Goal: Task Accomplishment & Management: Manage account settings

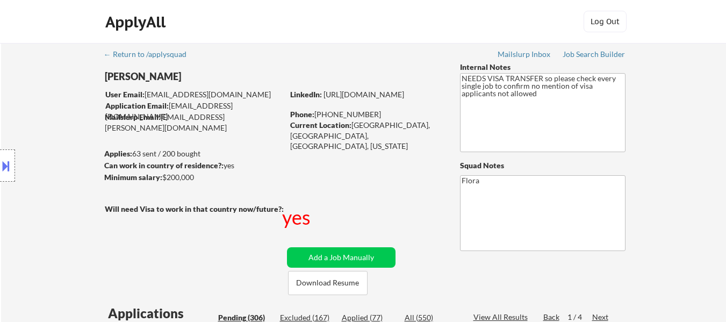
select select ""pending""
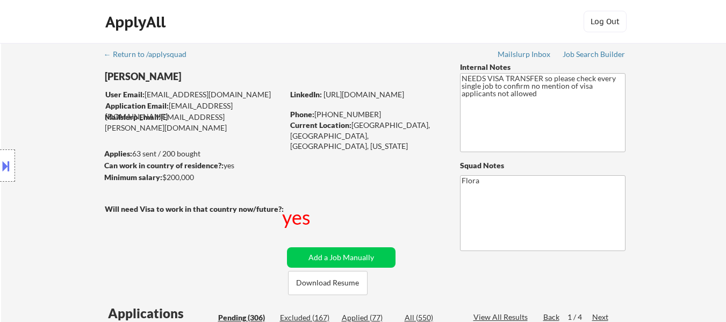
select select ""pending""
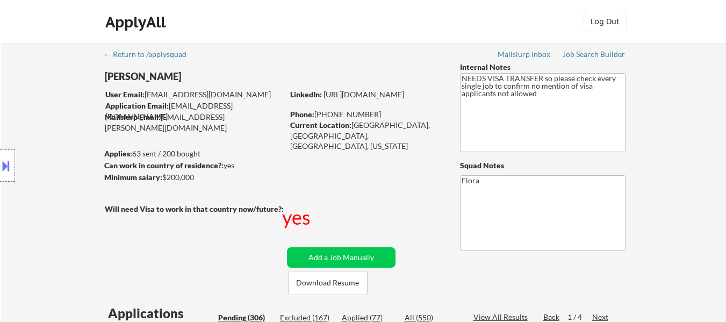
select select ""pending""
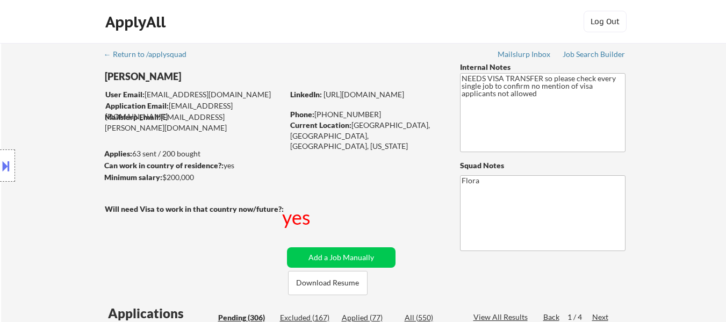
select select ""pending""
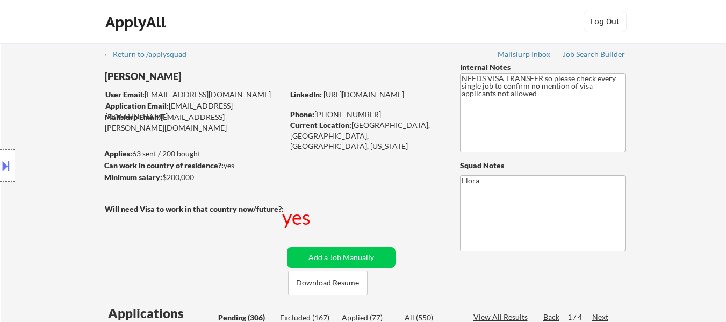
select select ""pending""
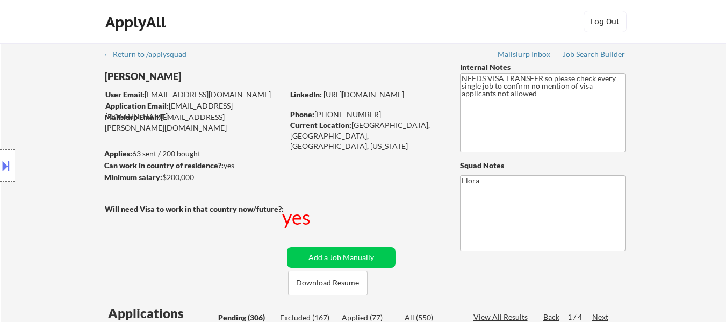
select select ""pending""
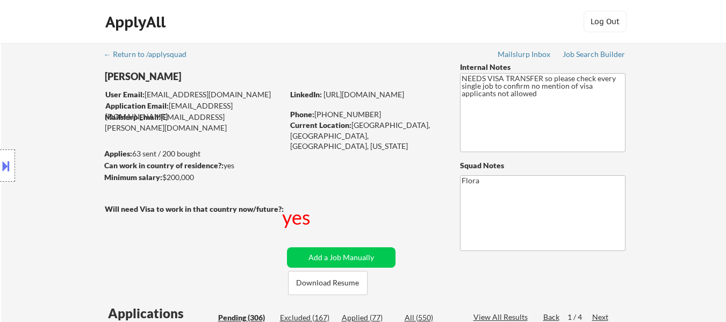
select select ""pending""
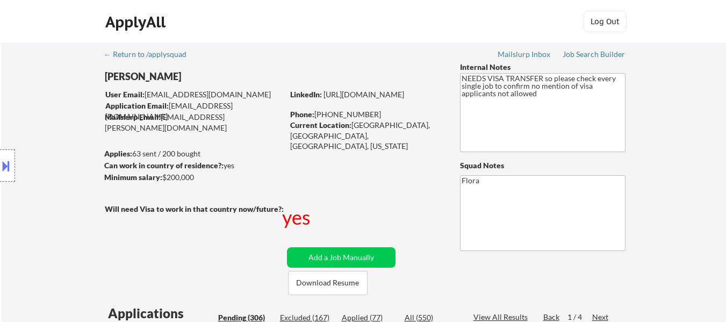
select select ""pending""
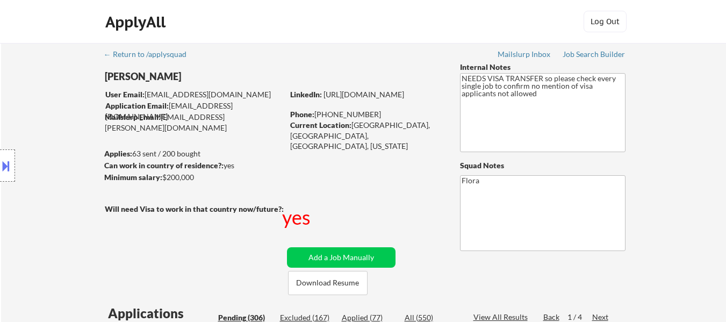
select select ""pending""
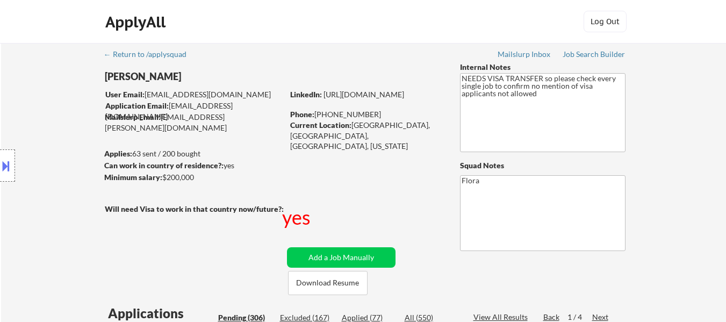
select select ""pending""
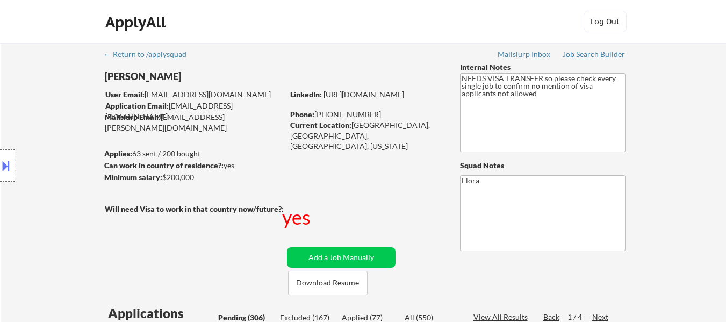
select select ""pending""
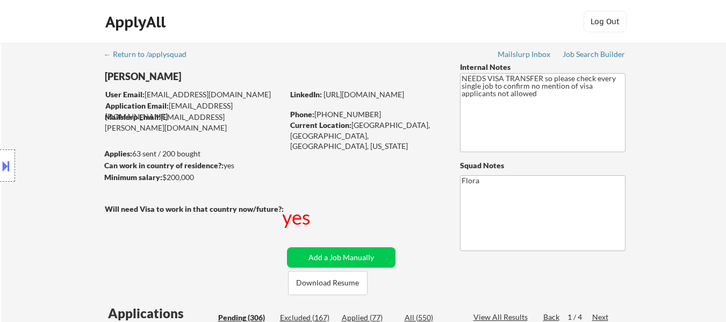
select select ""pending""
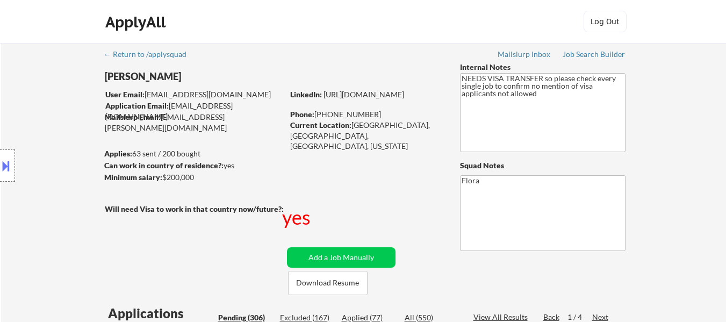
select select ""pending""
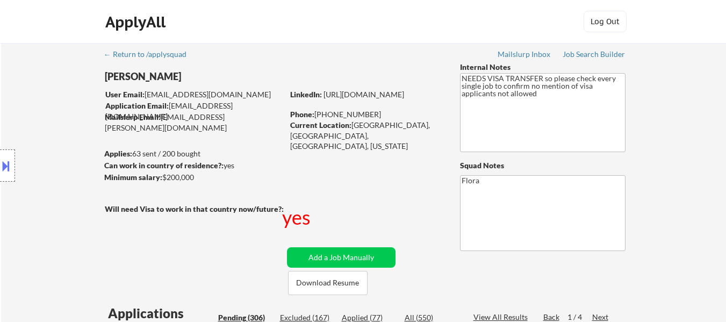
select select ""pending""
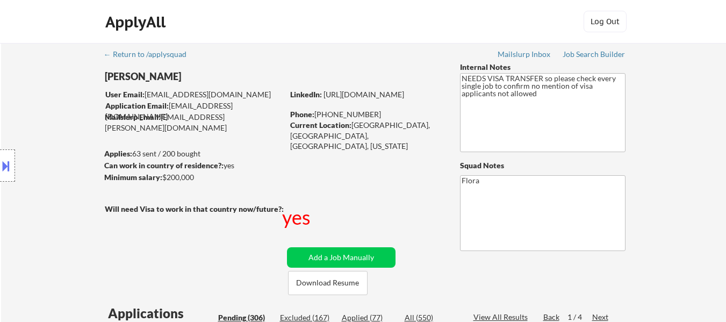
select select ""pending""
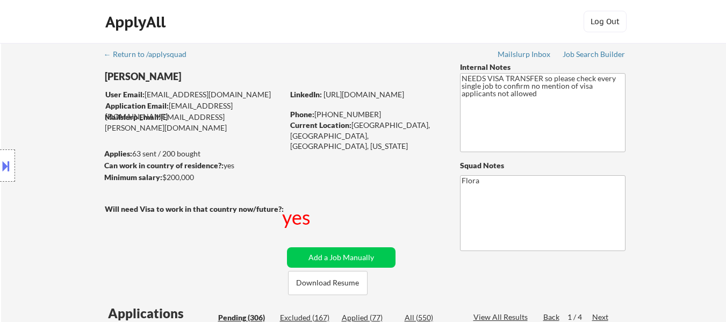
select select ""pending""
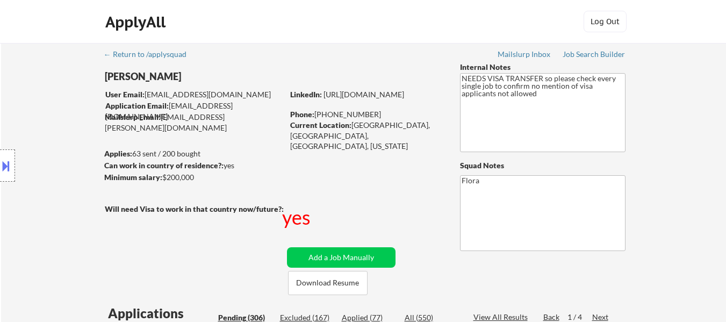
select select ""pending""
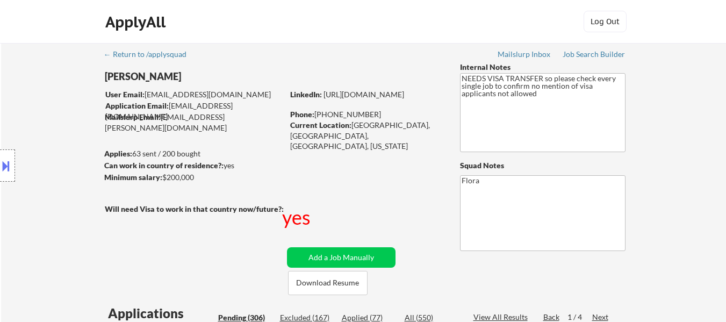
select select ""pending""
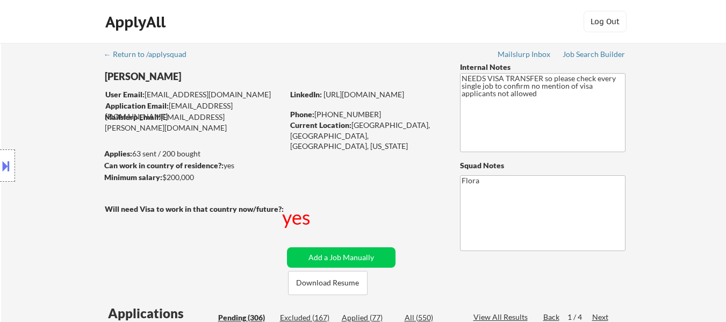
select select ""pending""
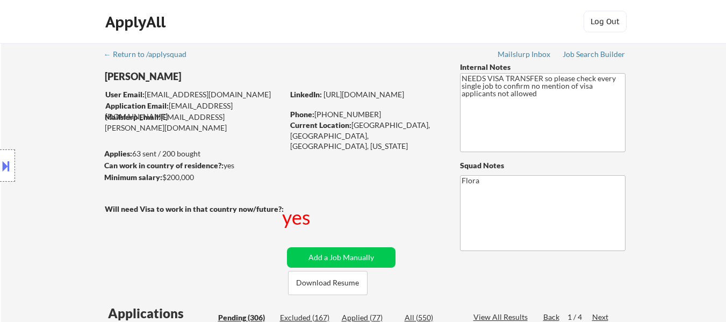
select select ""pending""
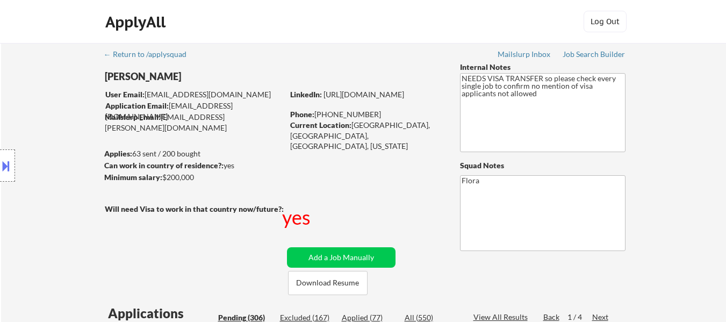
scroll to position [2453, 0]
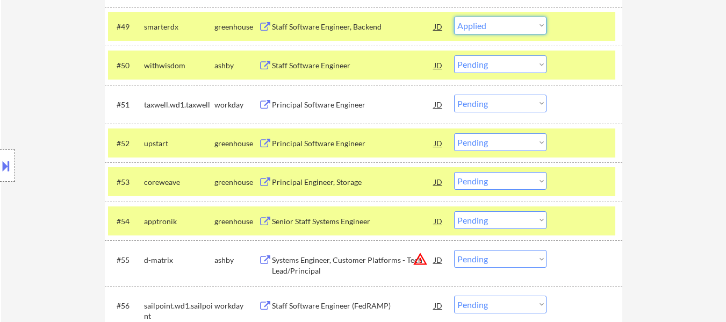
click at [454, 17] on select "Choose an option... Pending Applied Excluded (Questions) Excluded (Expired) Exc…" at bounding box center [500, 26] width 92 height 18
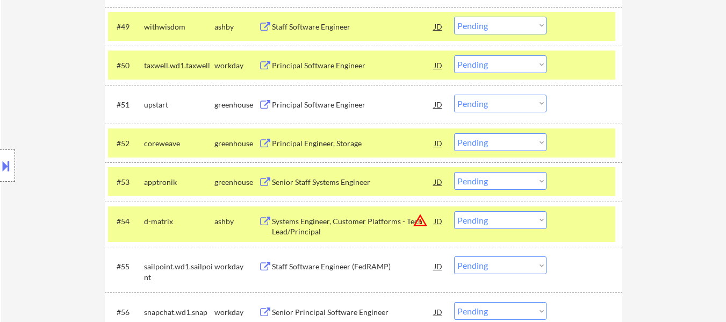
scroll to position [2399, 0]
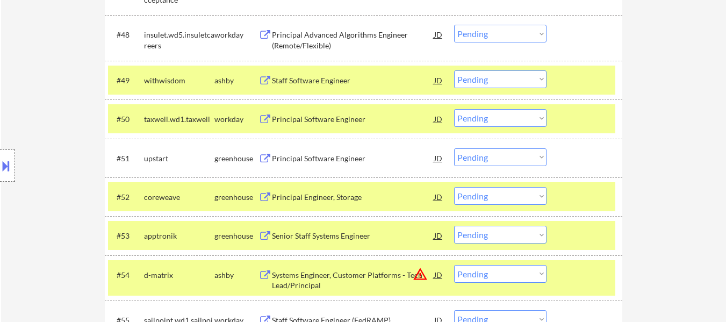
click at [474, 79] on select "Choose an option... Pending Applied Excluded (Questions) Excluded (Expired) Exc…" at bounding box center [500, 79] width 92 height 18
click at [454, 70] on select "Choose an option... Pending Applied Excluded (Questions) Excluded (Expired) Exc…" at bounding box center [500, 79] width 92 height 18
select select ""pending""
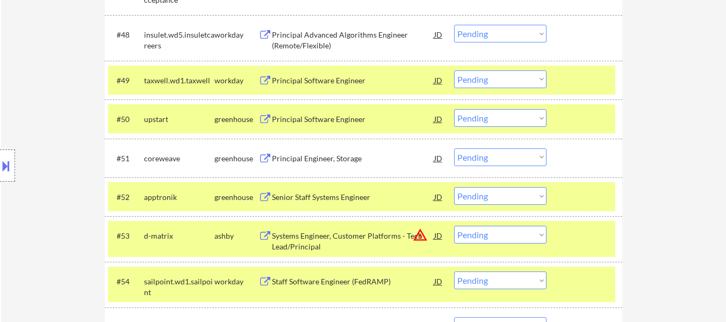
click at [5, 168] on button at bounding box center [6, 166] width 12 height 18
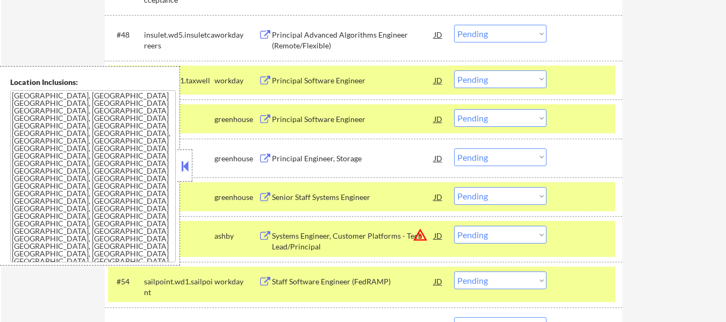
click at [187, 166] on button at bounding box center [185, 166] width 12 height 16
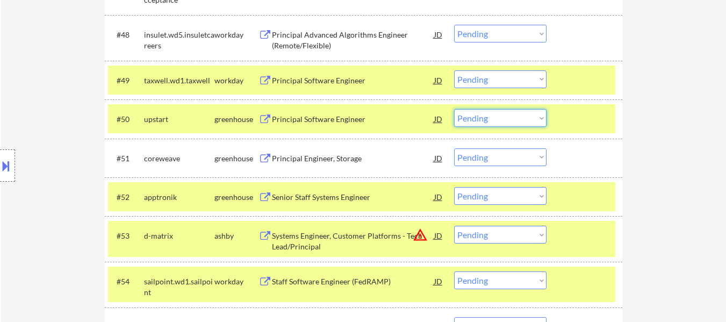
click at [500, 116] on select "Choose an option... Pending Applied Excluded (Questions) Excluded (Expired) Exc…" at bounding box center [500, 118] width 92 height 18
click at [454, 109] on select "Choose an option... Pending Applied Excluded (Questions) Excluded (Expired) Exc…" at bounding box center [500, 118] width 92 height 18
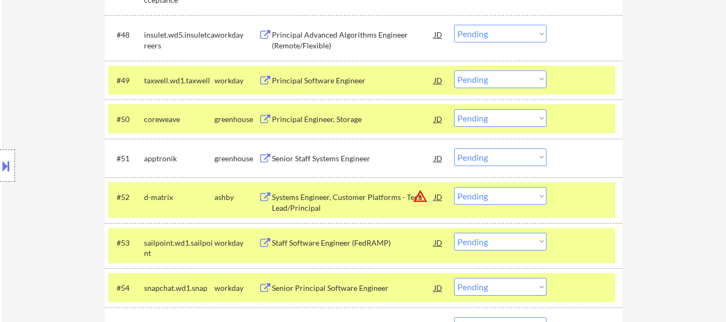
click at [515, 117] on select "Choose an option... Pending Applied Excluded (Questions) Excluded (Expired) Exc…" at bounding box center [500, 118] width 92 height 18
click at [454, 109] on select "Choose an option... Pending Applied Excluded (Questions) Excluded (Expired) Exc…" at bounding box center [500, 118] width 92 height 18
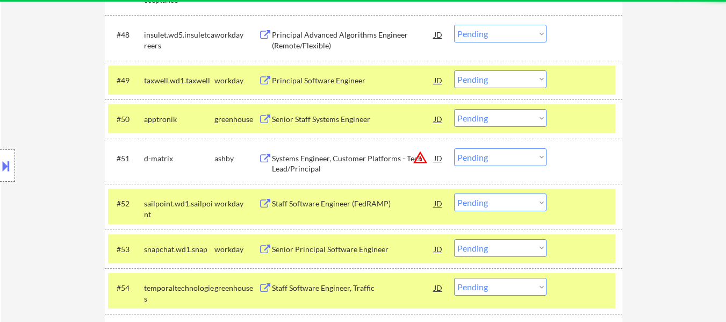
click at [567, 82] on div at bounding box center [585, 79] width 47 height 19
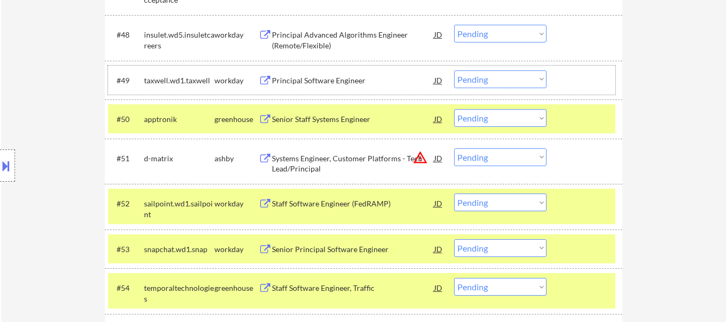
click at [541, 117] on select "Choose an option... Pending Applied Excluded (Questions) Excluded (Expired) Exc…" at bounding box center [500, 118] width 92 height 18
click at [454, 109] on select "Choose an option... Pending Applied Excluded (Questions) Excluded (Expired) Exc…" at bounding box center [500, 118] width 92 height 18
select select ""pending""
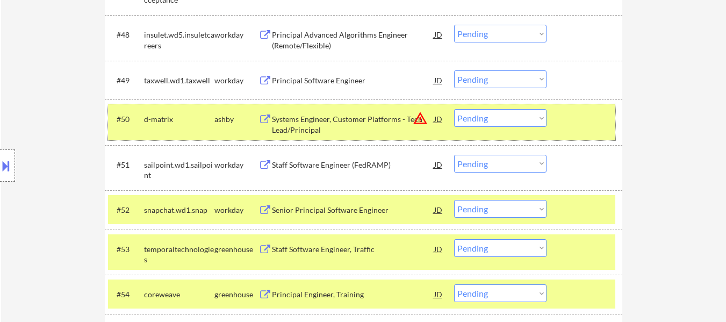
click at [559, 122] on div "#50 d-matrix [PERSON_NAME] Systems Engineer, Customer Platforms - Tech Lead/Pri…" at bounding box center [361, 121] width 507 height 35
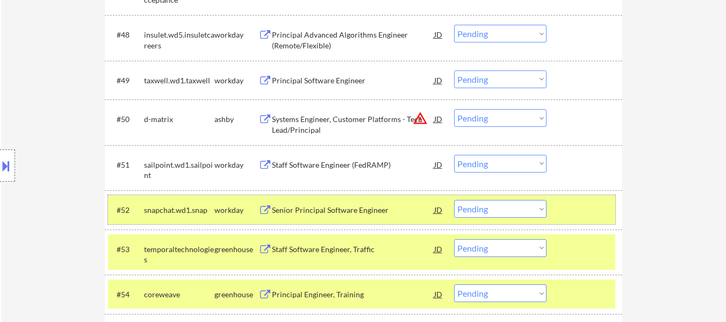
click at [552, 209] on div "#52 snapchat.wd1.snap workday Senior Principal Software Engineer JD warning_amb…" at bounding box center [361, 209] width 507 height 29
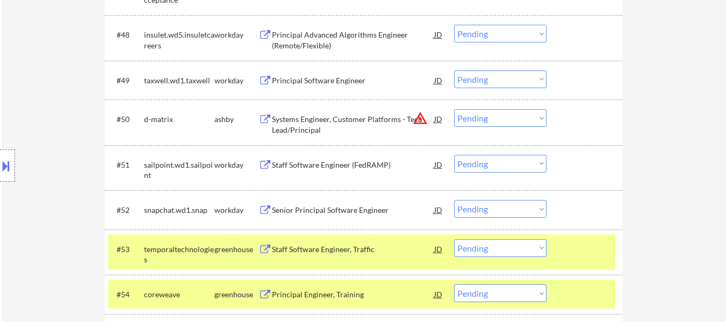
click at [573, 239] on div at bounding box center [585, 248] width 47 height 19
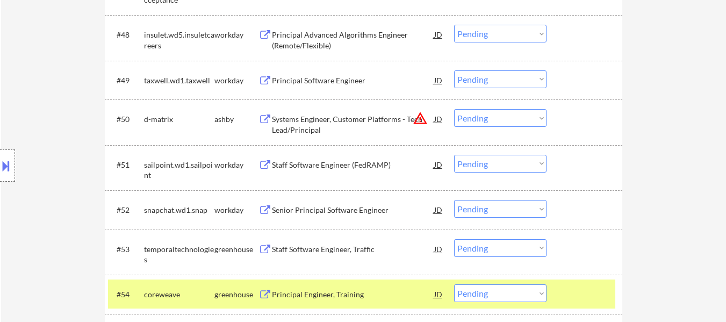
click at [573, 282] on div "#54 coreweave greenhouse Principal Engineer, Training JD warning_amber Choose a…" at bounding box center [361, 293] width 507 height 29
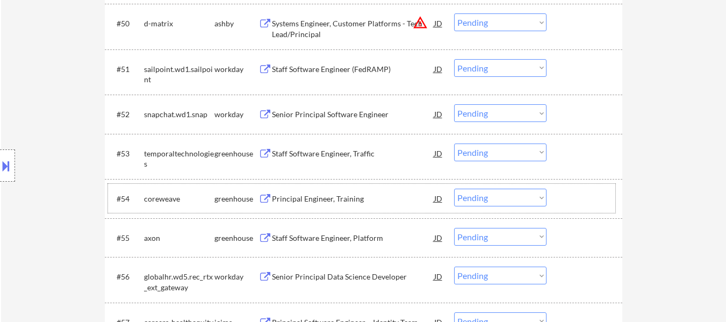
scroll to position [2506, 0]
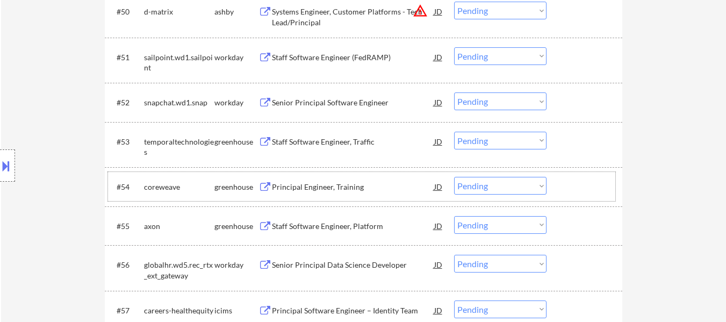
click at [368, 136] on div "Staff Software Engineer, Traffic" at bounding box center [353, 141] width 162 height 11
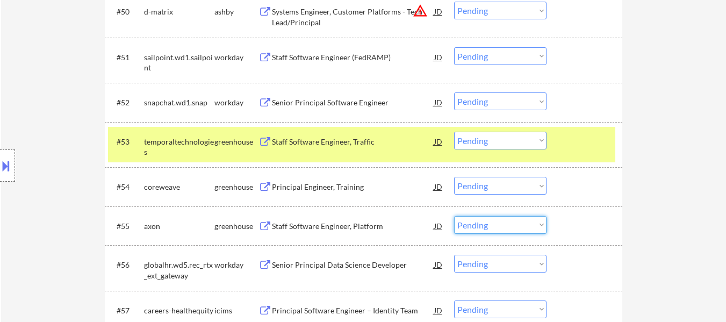
click at [501, 226] on select "Choose an option... Pending Applied Excluded (Questions) Excluded (Expired) Exc…" at bounding box center [500, 225] width 92 height 18
click at [454, 216] on select "Choose an option... Pending Applied Excluded (Questions) Excluded (Expired) Exc…" at bounding box center [500, 225] width 92 height 18
select select ""pending""
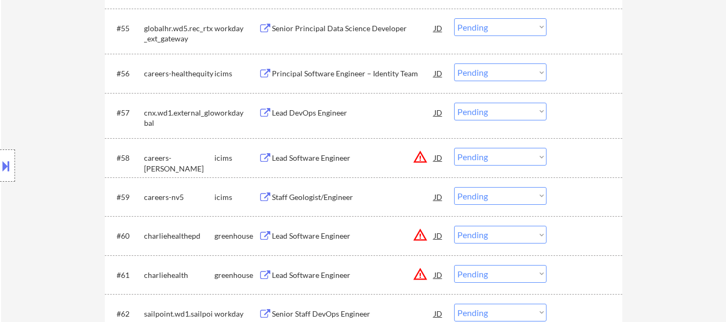
scroll to position [2721, 0]
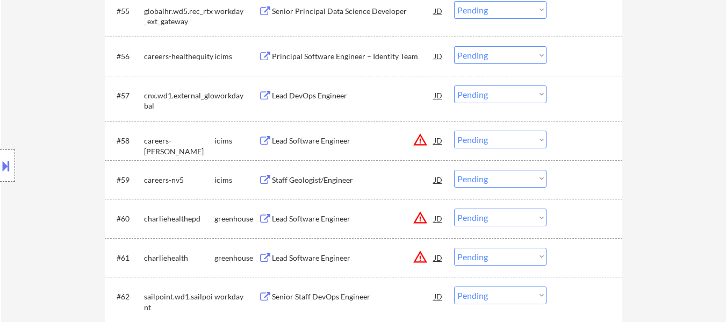
click at [344, 213] on div "Lead Software Engineer" at bounding box center [353, 217] width 162 height 19
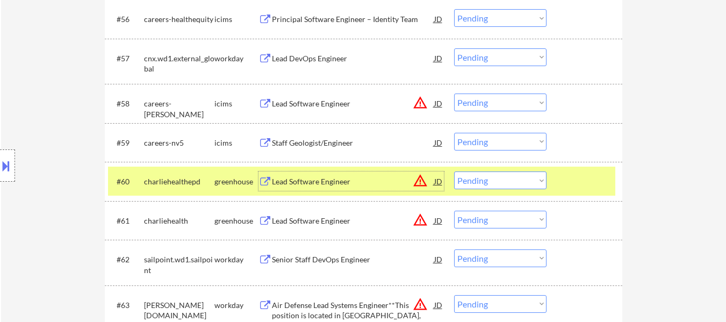
scroll to position [2829, 0]
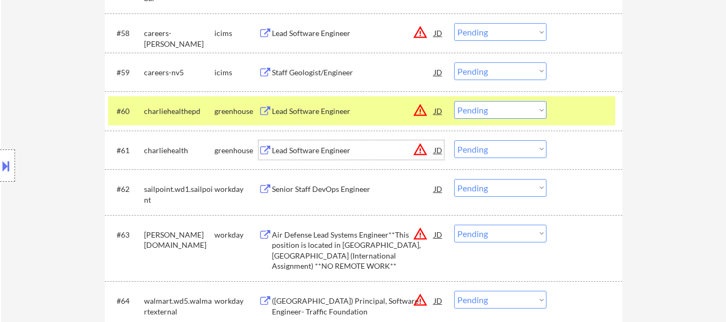
click at [340, 148] on div "Lead Software Engineer" at bounding box center [353, 150] width 162 height 11
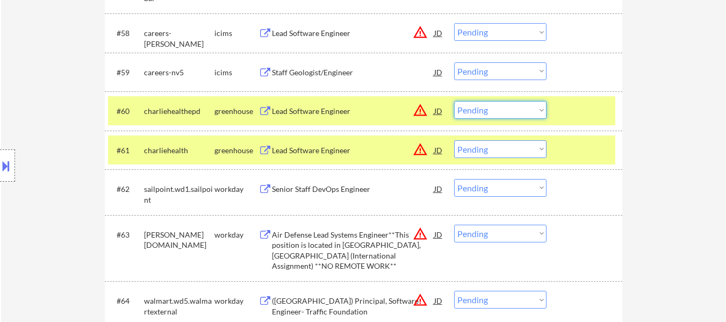
drag, startPoint x: 501, startPoint y: 106, endPoint x: 509, endPoint y: 105, distance: 8.7
click at [501, 106] on select "Choose an option... Pending Applied Excluded (Questions) Excluded (Expired) Exc…" at bounding box center [500, 110] width 92 height 18
click at [543, 109] on select "Choose an option... Pending Applied Excluded (Questions) Excluded (Expired) Exc…" at bounding box center [500, 110] width 92 height 18
click at [537, 112] on select "Choose an option... Pending Applied Excluded (Questions) Excluded (Expired) Exc…" at bounding box center [500, 110] width 92 height 18
click at [454, 101] on select "Choose an option... Pending Applied Excluded (Questions) Excluded (Expired) Exc…" at bounding box center [500, 110] width 92 height 18
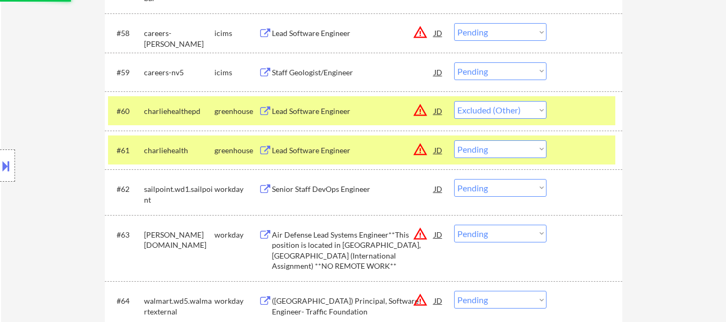
select select ""pending""
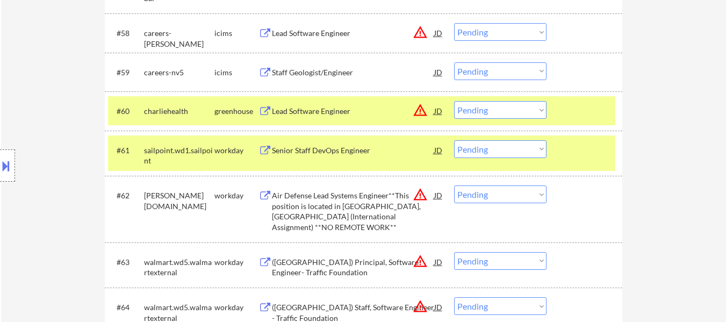
click at [582, 161] on div "#61 sailpoint.wd1.sailpoint workday Senior Staff DevOps Engineer JD warning_amb…" at bounding box center [361, 152] width 507 height 35
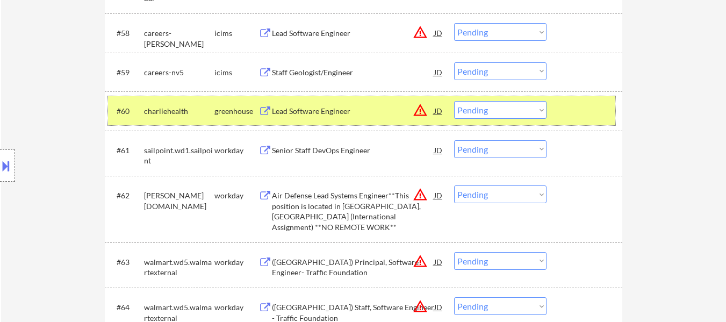
click at [583, 110] on div at bounding box center [585, 110] width 47 height 19
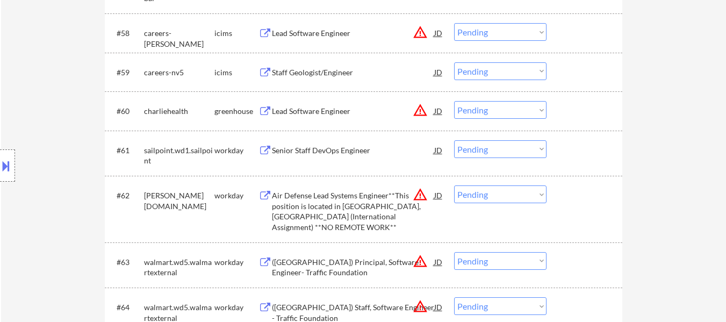
click at [355, 109] on div "Lead Software Engineer" at bounding box center [353, 111] width 162 height 11
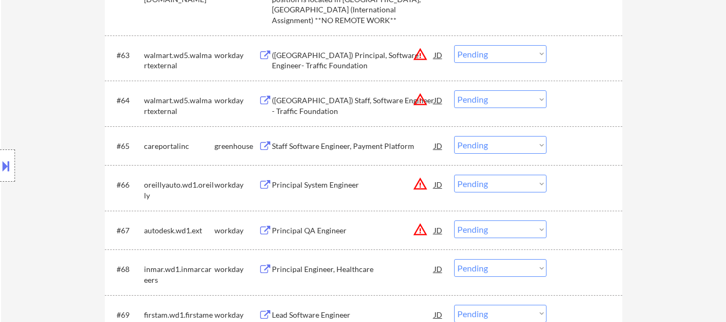
scroll to position [3043, 0]
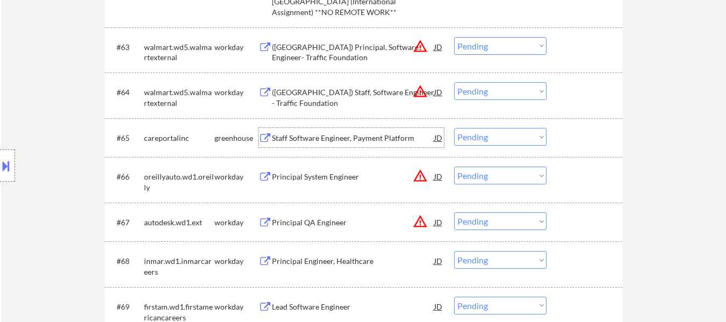
click at [364, 139] on div "Staff Software Engineer, Payment Platform" at bounding box center [353, 138] width 162 height 11
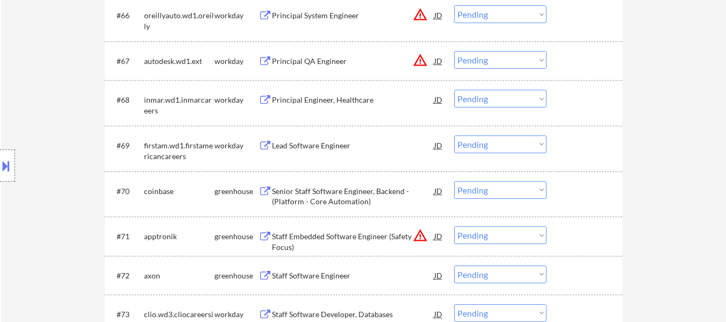
scroll to position [3258, 0]
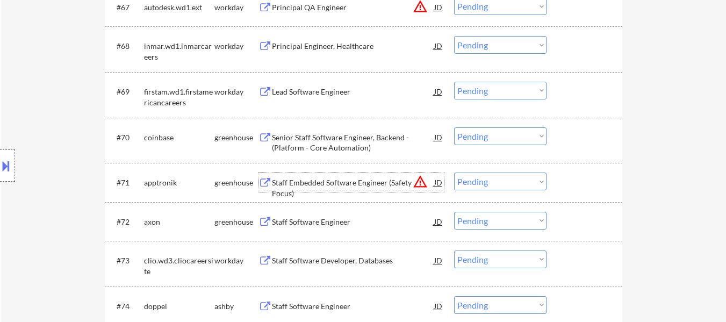
click at [377, 179] on div "Staff Embedded Software Engineer (Safety Focus)" at bounding box center [353, 187] width 162 height 21
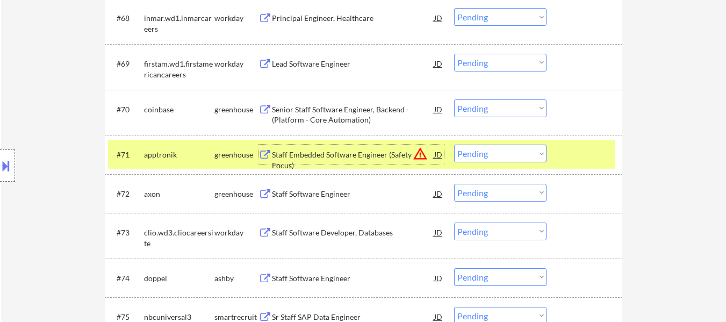
scroll to position [3312, 0]
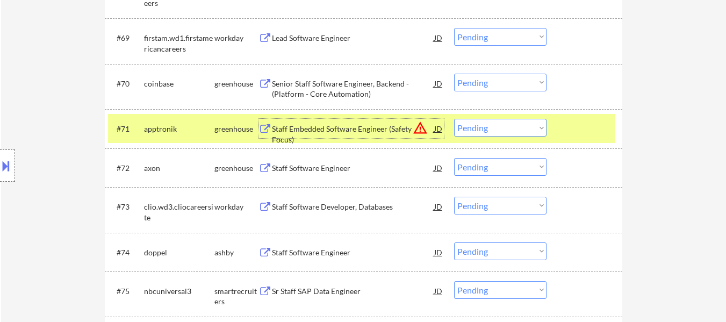
click at [494, 170] on select "Choose an option... Pending Applied Excluded (Questions) Excluded (Expired) Exc…" at bounding box center [500, 167] width 92 height 18
click at [454, 158] on select "Choose an option... Pending Applied Excluded (Questions) Excluded (Expired) Exc…" at bounding box center [500, 167] width 92 height 18
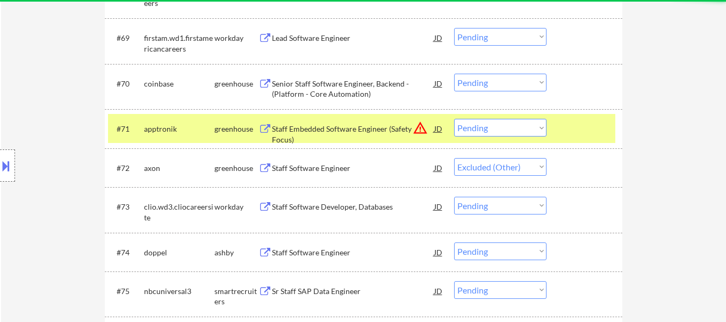
select select ""pending""
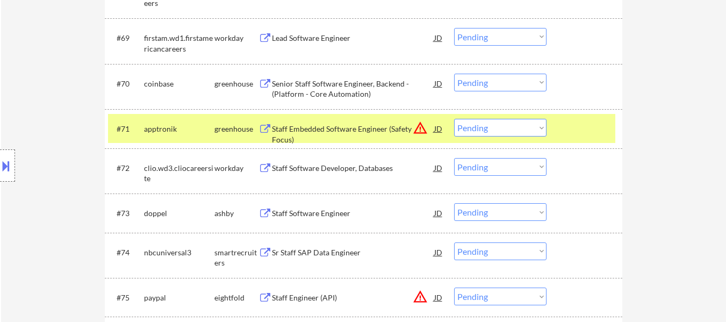
click at [314, 222] on div "Staff Software Engineer" at bounding box center [353, 212] width 162 height 19
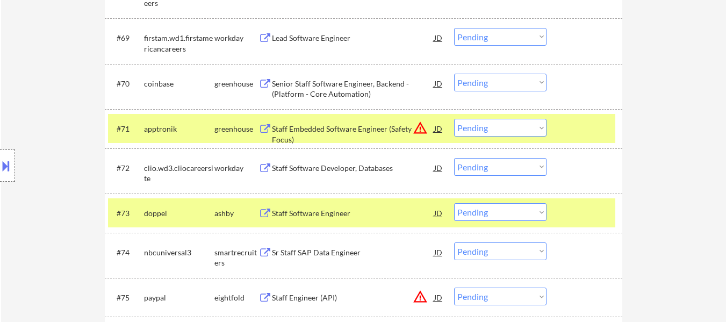
click at [4, 168] on button at bounding box center [6, 166] width 12 height 18
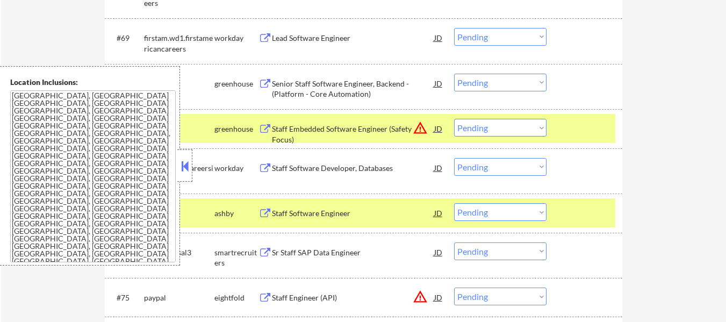
click at [182, 163] on button at bounding box center [185, 166] width 12 height 16
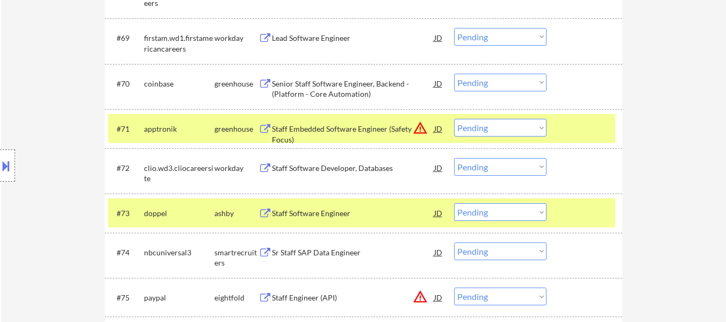
click at [529, 213] on select "Choose an option... Pending Applied Excluded (Questions) Excluded (Expired) Exc…" at bounding box center [500, 212] width 92 height 18
click at [454, 203] on select "Choose an option... Pending Applied Excluded (Questions) Excluded (Expired) Exc…" at bounding box center [500, 212] width 92 height 18
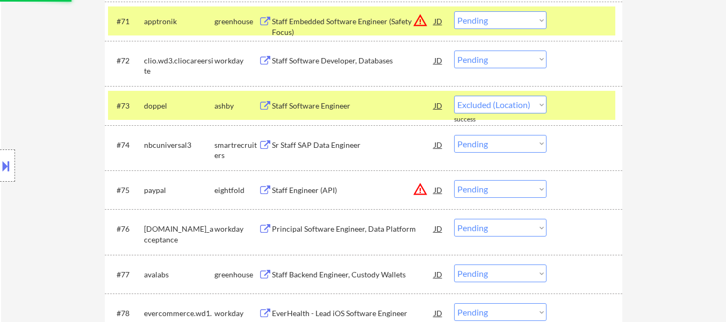
select select ""pending""
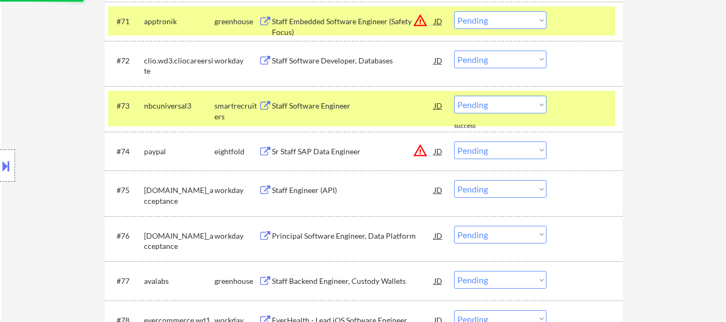
scroll to position [3473, 0]
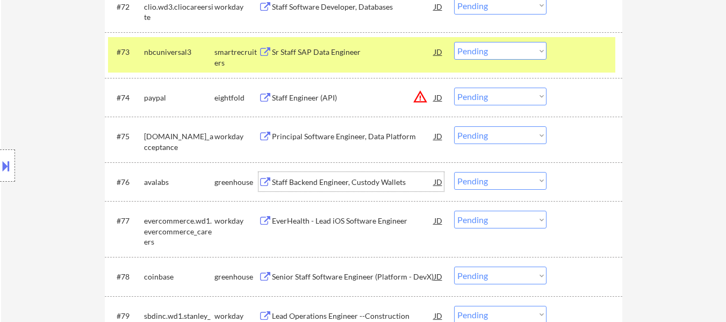
click at [321, 175] on div "Staff Backend Engineer, Custody Wallets" at bounding box center [353, 181] width 162 height 19
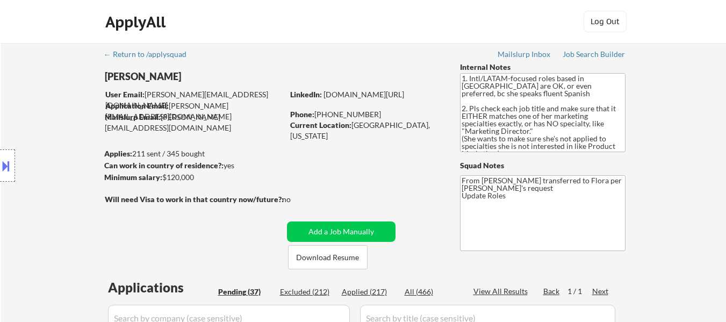
select select ""pending""
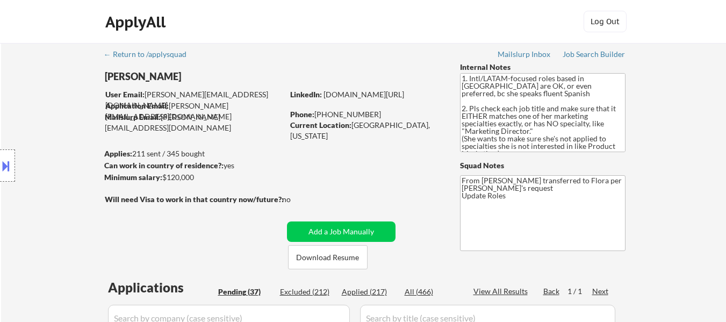
select select ""pending""
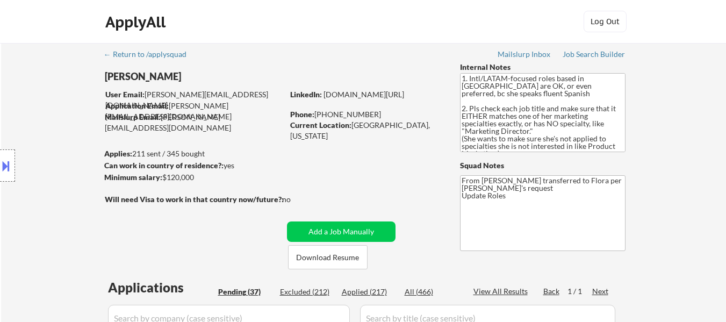
select select ""pending""
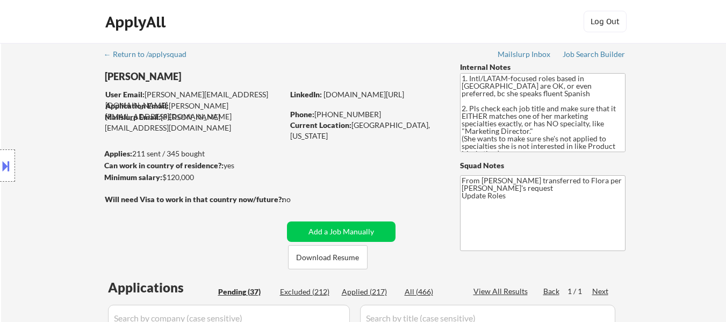
select select ""pending""
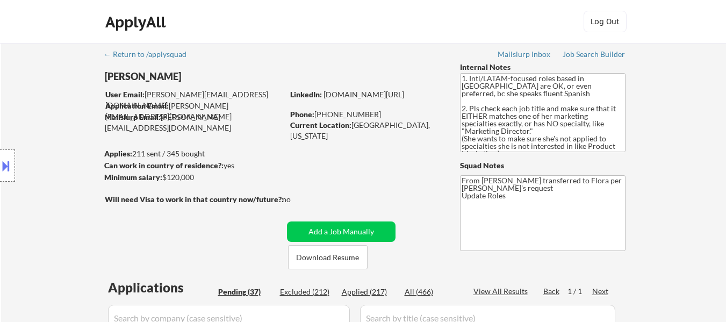
select select ""pending""
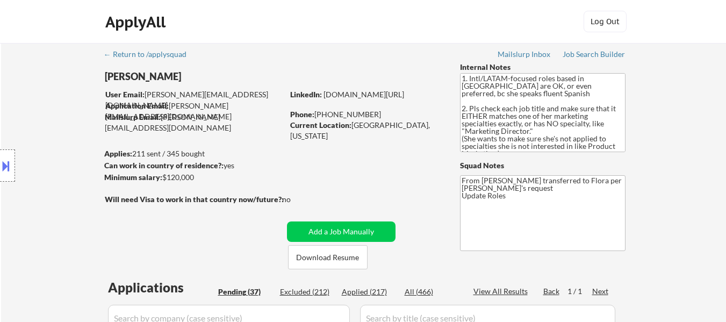
select select ""pending""
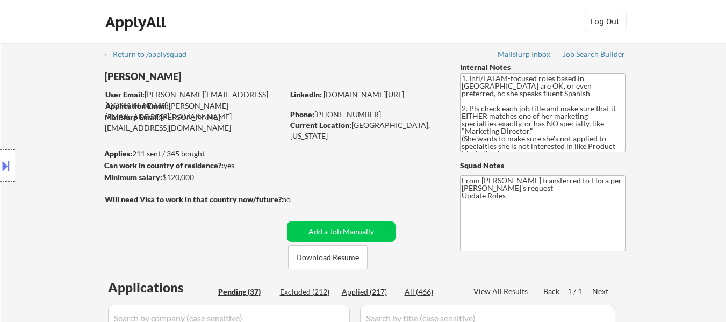
select select ""pending""
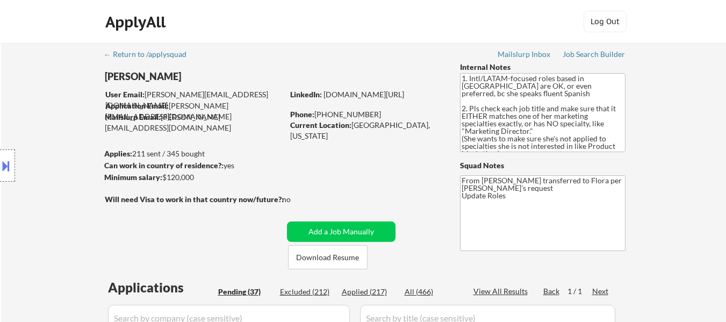
select select ""pending""
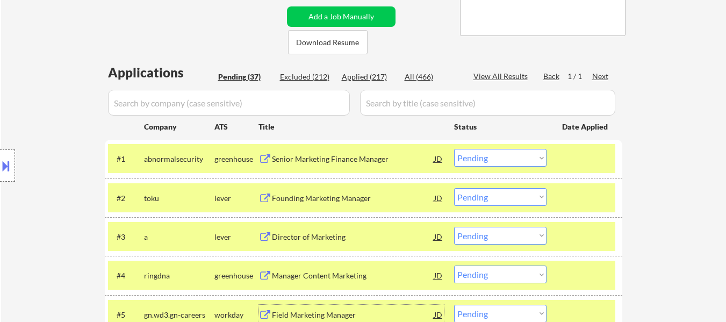
scroll to position [215, 0]
click at [485, 153] on select "Choose an option... Pending Applied Excluded (Questions) Excluded (Expired) Exc…" at bounding box center [500, 158] width 92 height 18
click at [454, 149] on select "Choose an option... Pending Applied Excluded (Questions) Excluded (Expired) Exc…" at bounding box center [500, 158] width 92 height 18
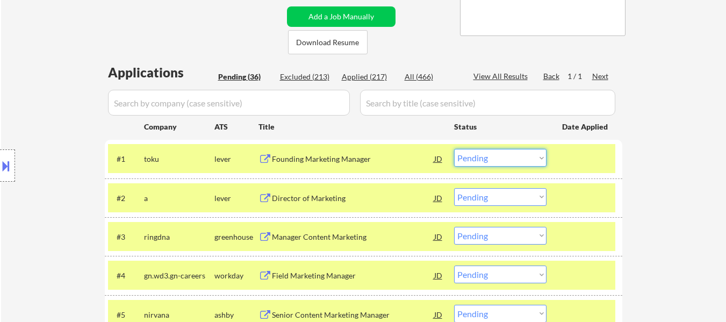
click at [531, 156] on select "Choose an option... Pending Applied Excluded (Questions) Excluded (Expired) Exc…" at bounding box center [500, 158] width 92 height 18
click at [454, 149] on select "Choose an option... Pending Applied Excluded (Questions) Excluded (Expired) Exc…" at bounding box center [500, 158] width 92 height 18
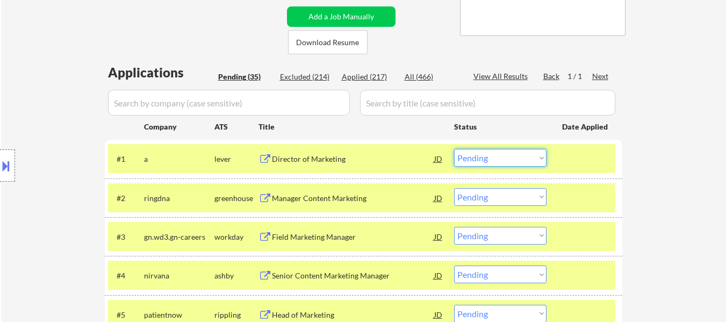
click at [494, 157] on select "Choose an option... Pending Applied Excluded (Questions) Excluded (Expired) Exc…" at bounding box center [500, 158] width 92 height 18
click at [454, 149] on select "Choose an option... Pending Applied Excluded (Questions) Excluded (Expired) Exc…" at bounding box center [500, 158] width 92 height 18
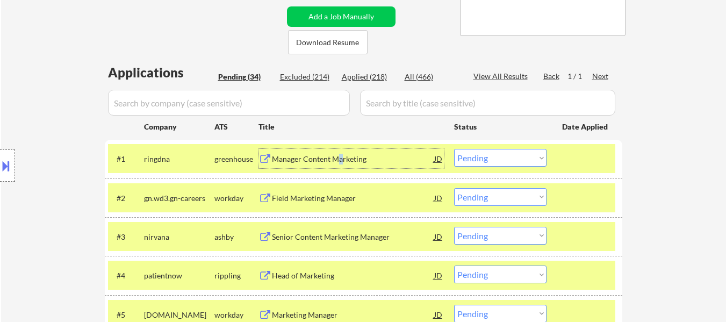
click at [341, 158] on div "Manager Content Marketing" at bounding box center [353, 159] width 162 height 11
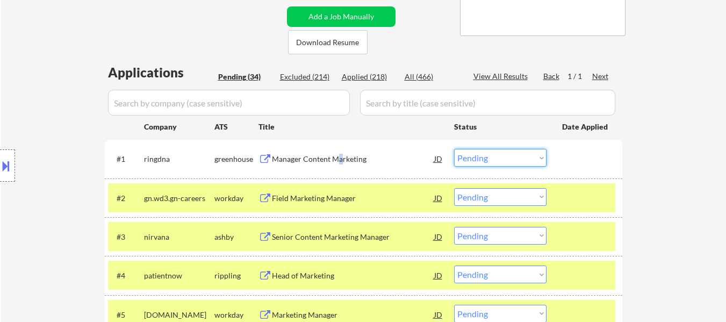
click at [498, 157] on select "Choose an option... Pending Applied Excluded (Questions) Excluded (Expired) Exc…" at bounding box center [500, 158] width 92 height 18
click at [454, 149] on select "Choose an option... Pending Applied Excluded (Questions) Excluded (Expired) Exc…" at bounding box center [500, 158] width 92 height 18
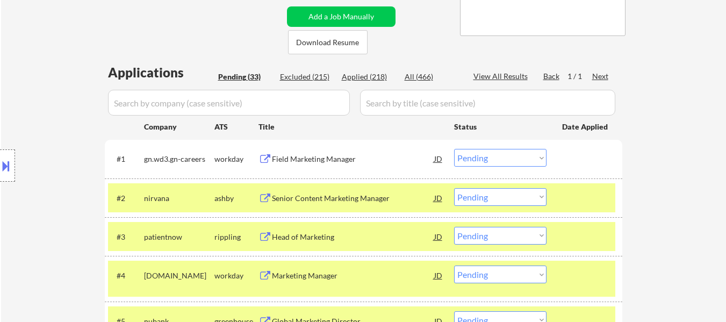
click at [487, 159] on select "Choose an option... Pending Applied Excluded (Questions) Excluded (Expired) Exc…" at bounding box center [500, 158] width 92 height 18
click at [454, 149] on select "Choose an option... Pending Applied Excluded (Questions) Excluded (Expired) Exc…" at bounding box center [500, 158] width 92 height 18
select select ""pending""
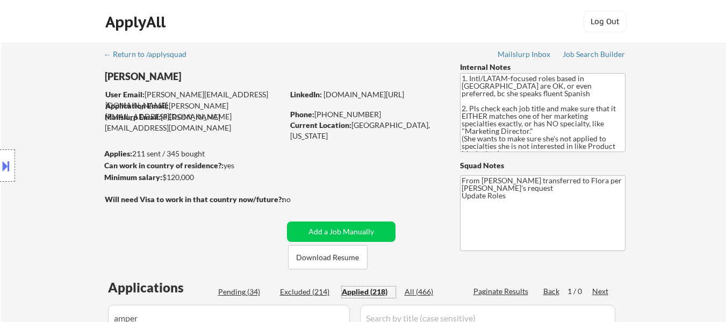
scroll to position [161, 0]
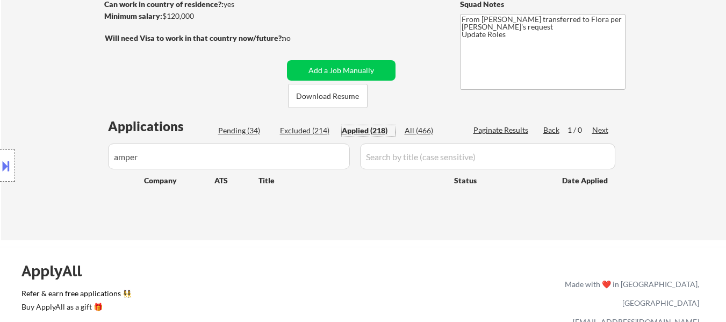
click at [195, 153] on input "input" at bounding box center [229, 156] width 242 height 26
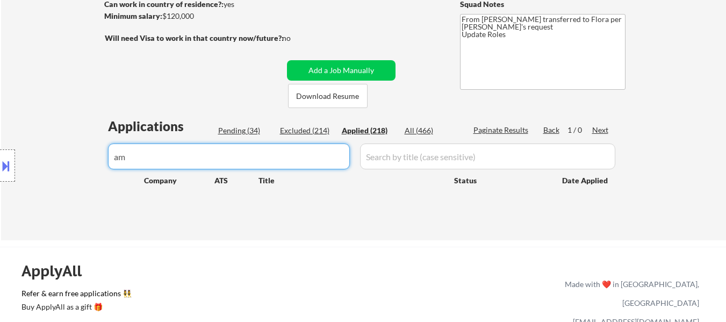
type input "a"
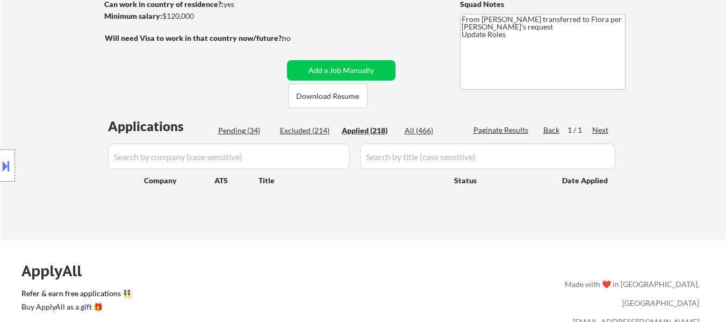
click at [691, 132] on div "← Return to /applysquad Mailslurp Inbox Job Search Builder Charlene Briganty Us…" at bounding box center [363, 61] width 725 height 358
select select ""applied""
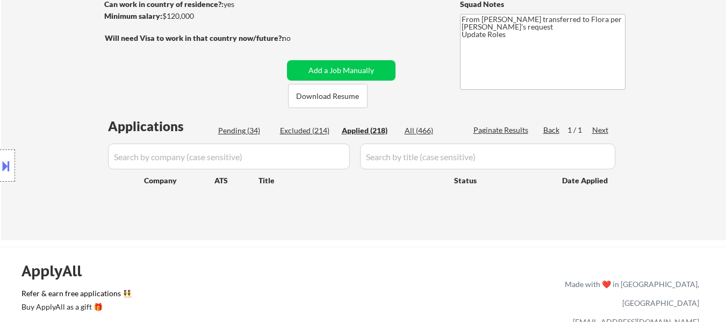
select select ""applied""
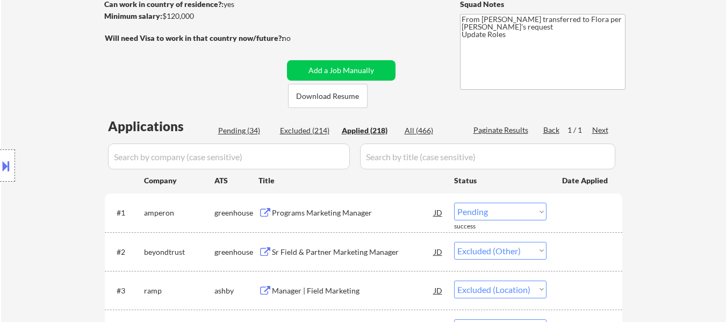
select select ""applied""
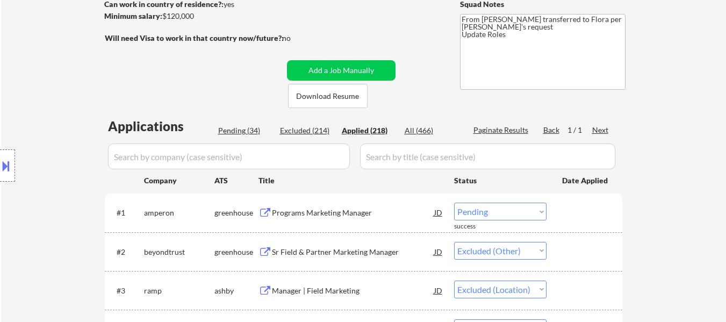
select select ""applied""
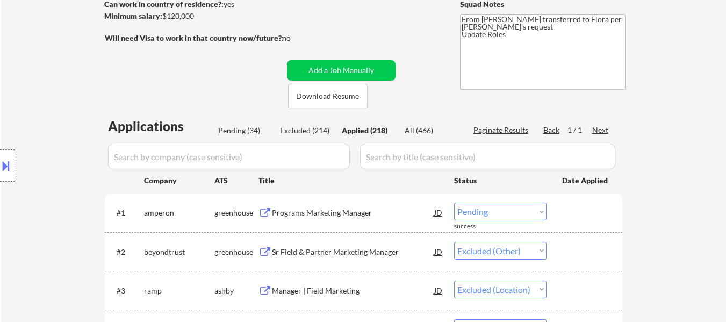
select select ""applied""
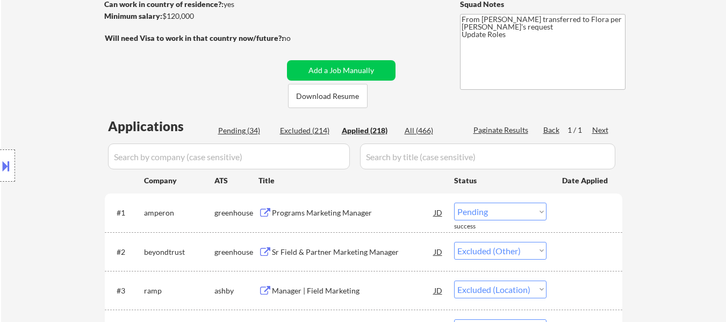
select select ""applied""
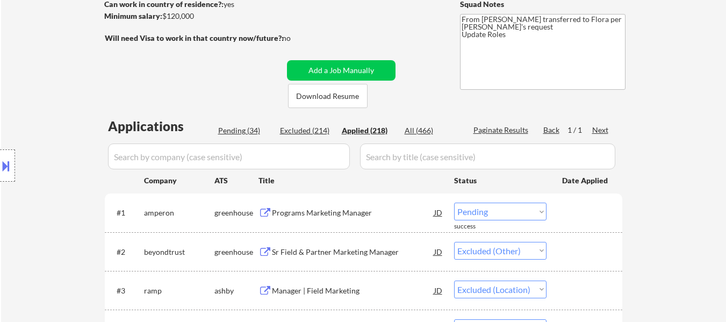
select select ""applied""
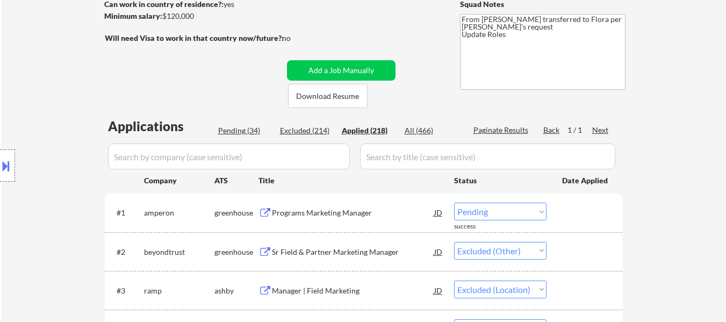
select select ""applied""
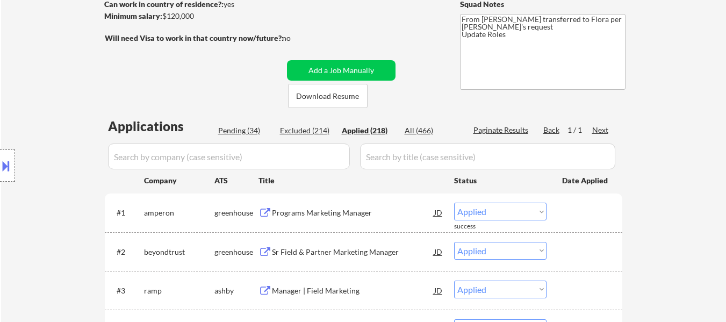
select select ""applied""
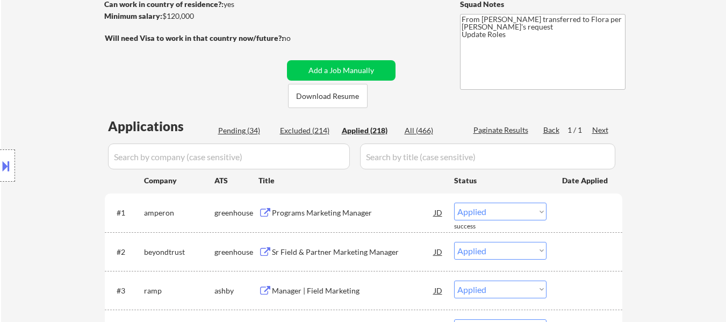
select select ""applied""
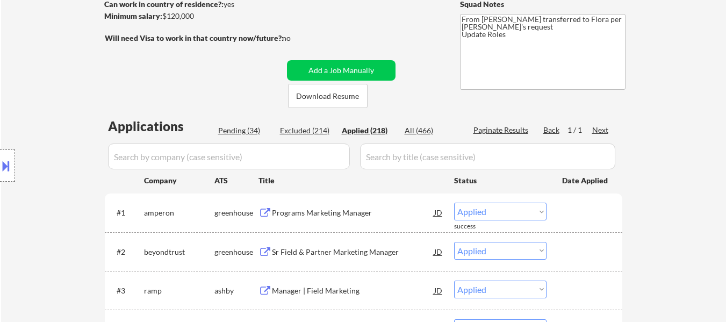
select select ""applied""
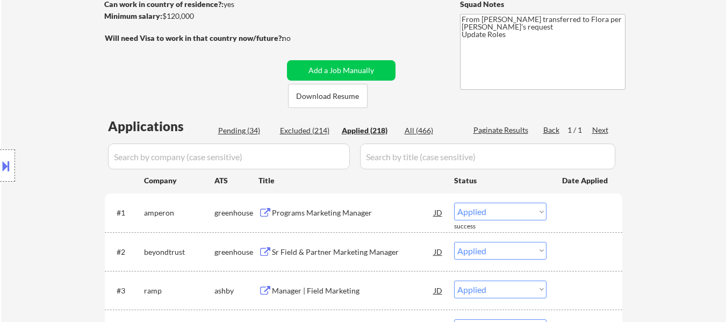
select select ""applied""
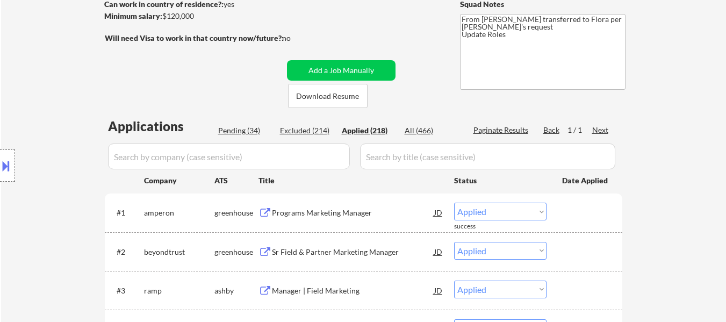
select select ""applied""
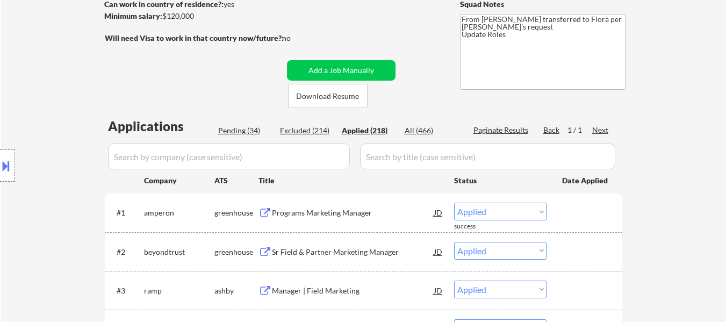
select select ""applied""
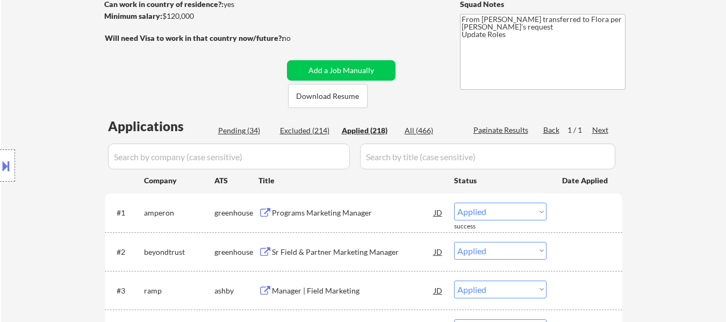
select select ""applied""
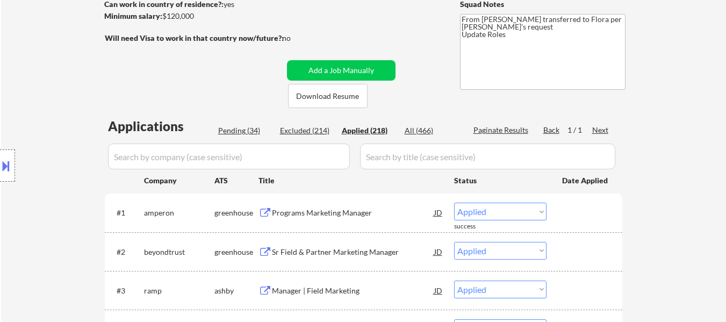
select select ""applied""
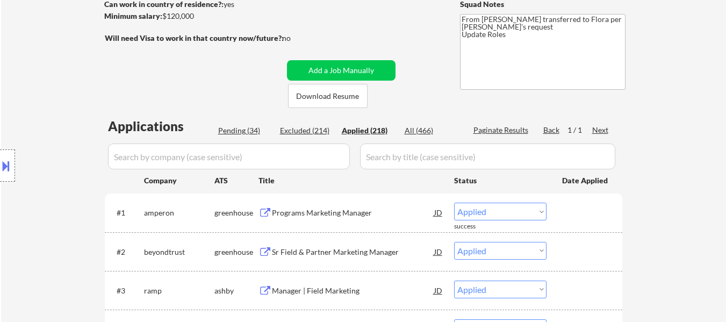
select select ""applied""
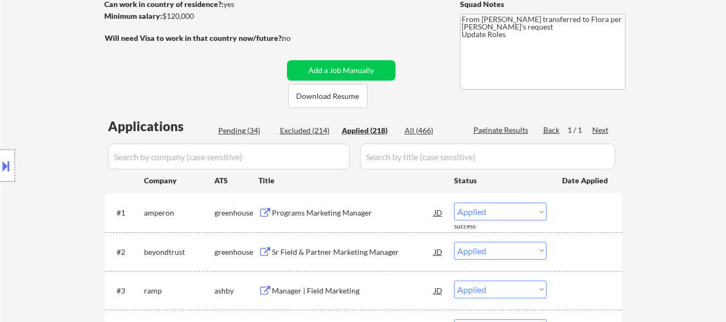
select select ""applied""
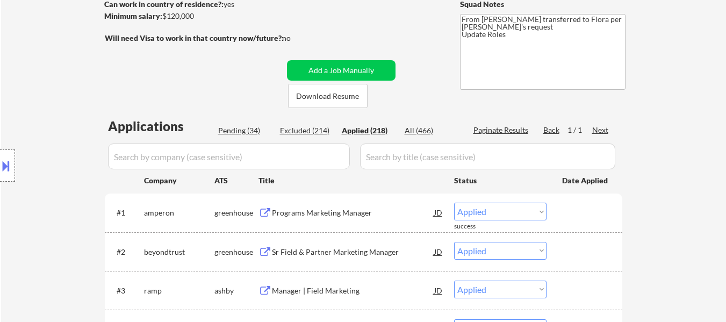
select select ""applied""
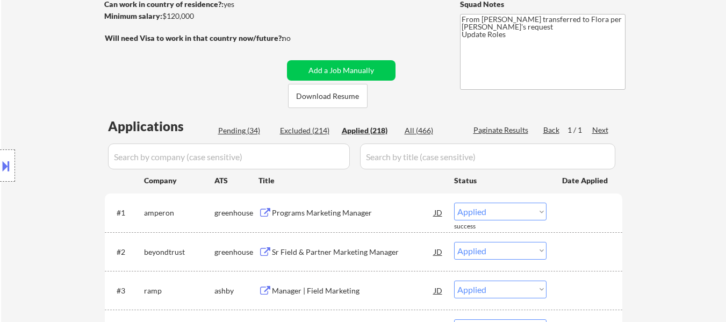
select select ""applied""
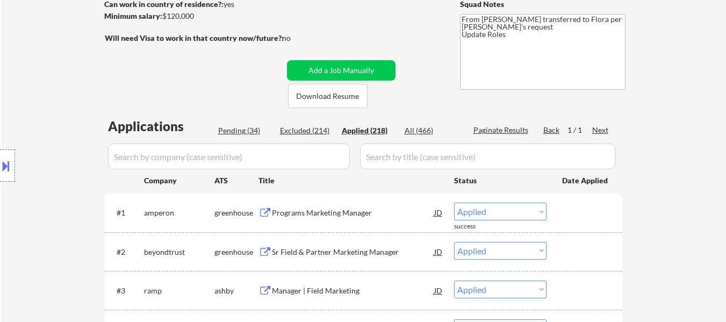
select select ""applied""
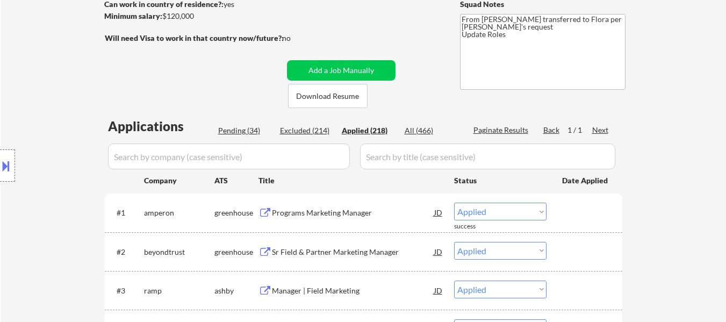
select select ""applied""
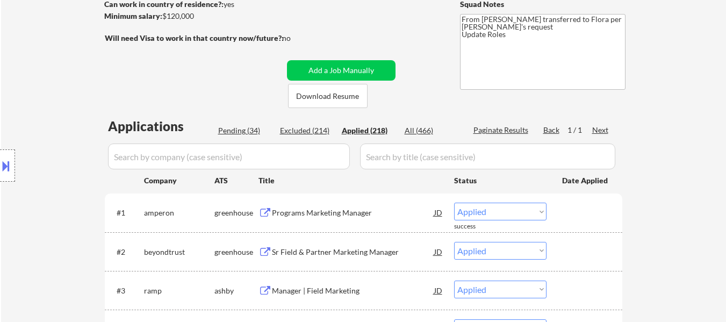
select select ""applied""
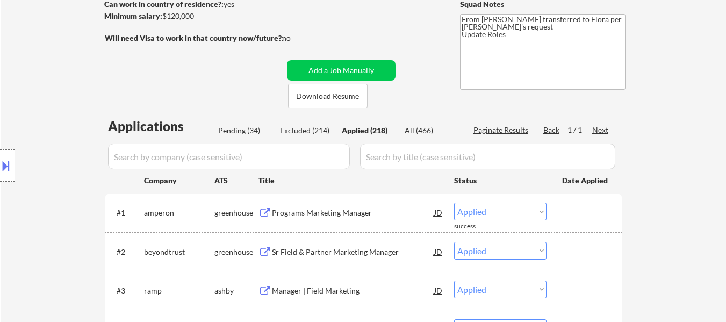
select select ""applied""
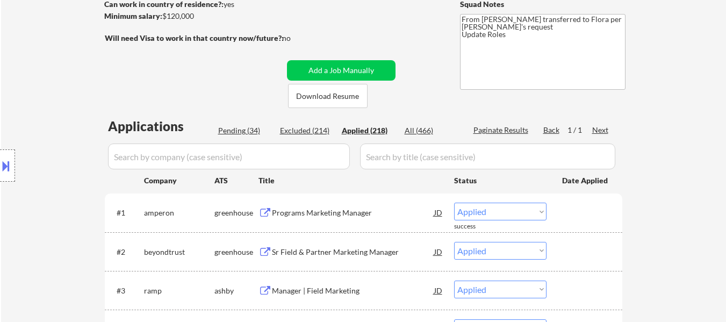
select select ""applied""
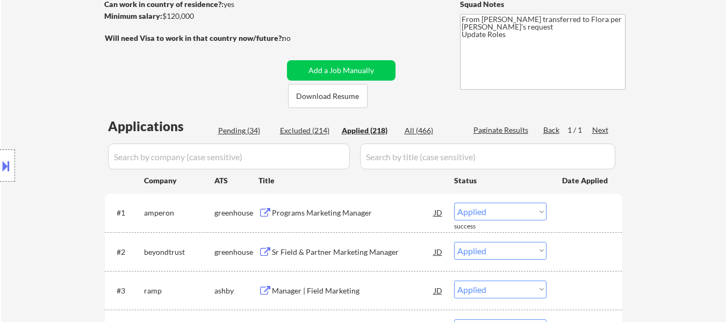
select select ""applied""
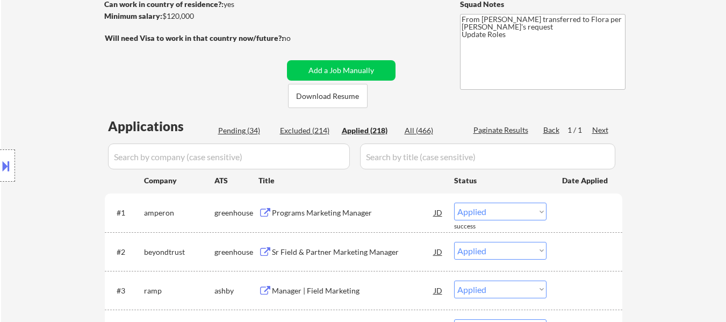
select select ""applied""
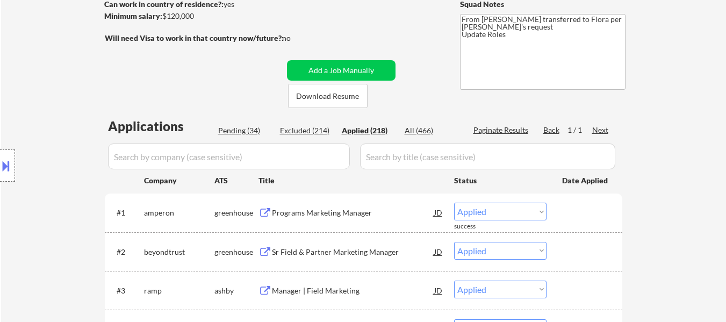
select select ""applied""
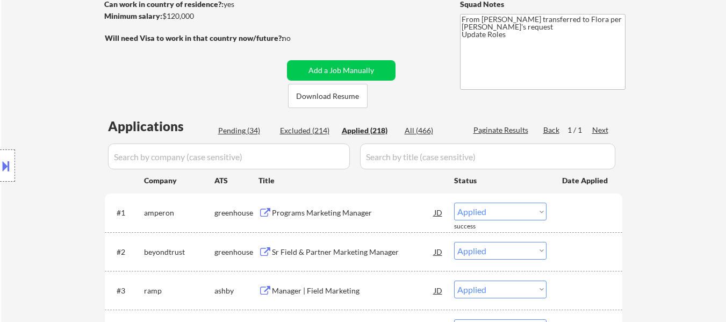
select select ""applied""
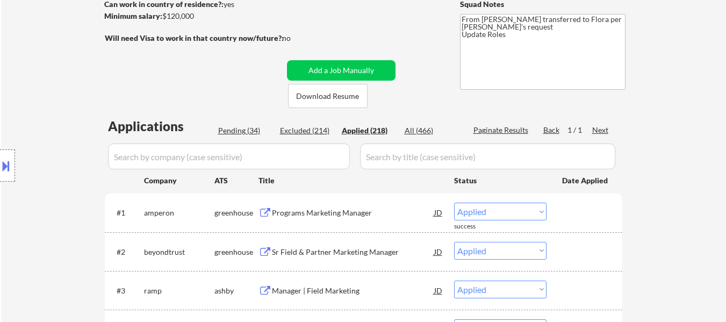
select select ""applied""
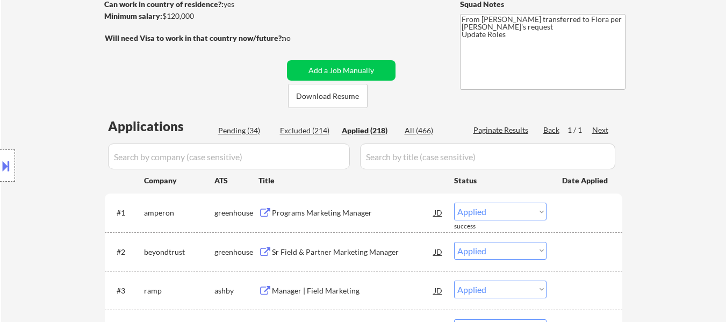
select select ""applied""
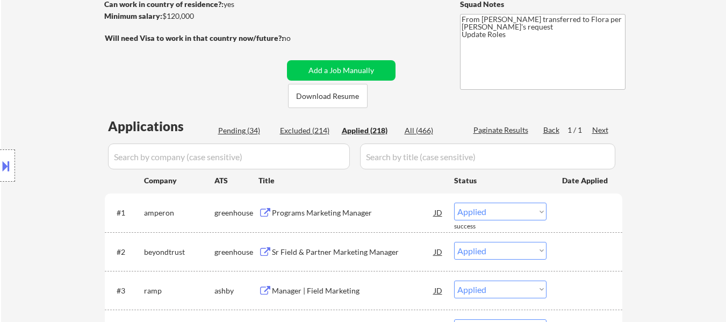
select select ""applied""
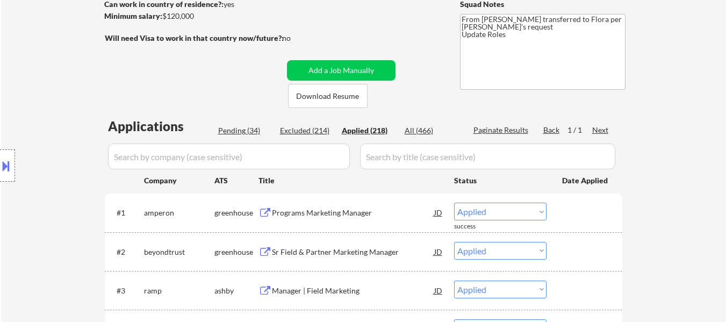
select select ""applied""
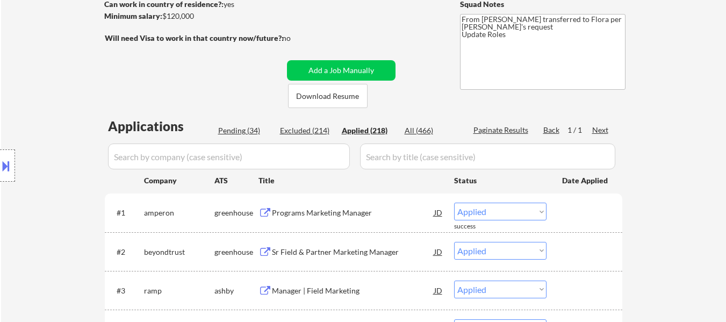
select select ""applied""
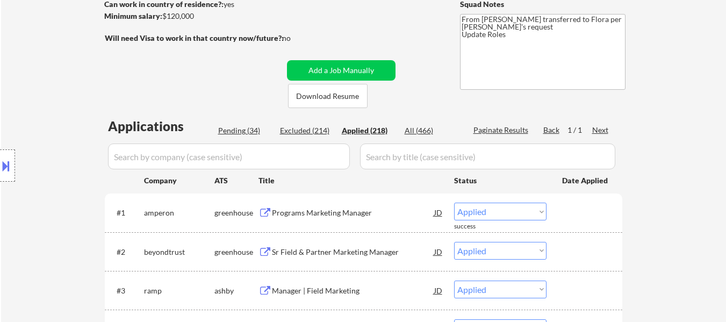
select select ""applied""
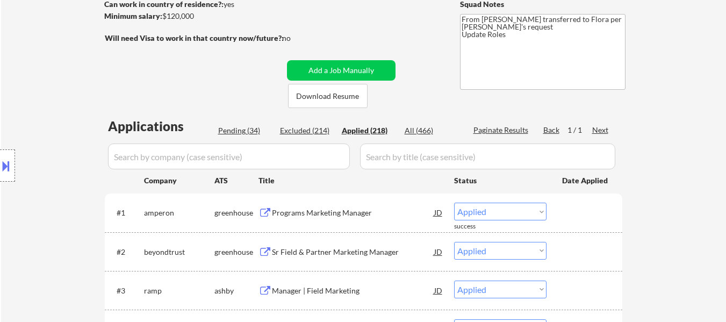
select select ""applied""
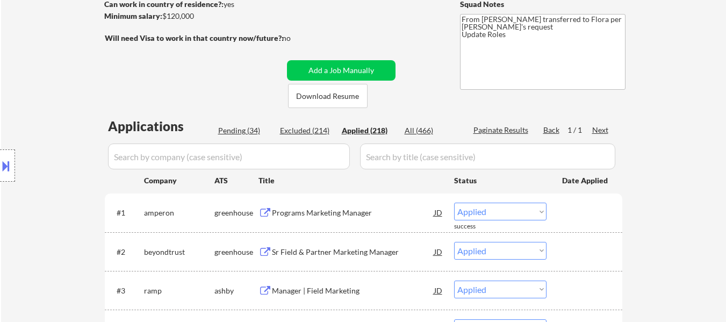
select select ""applied""
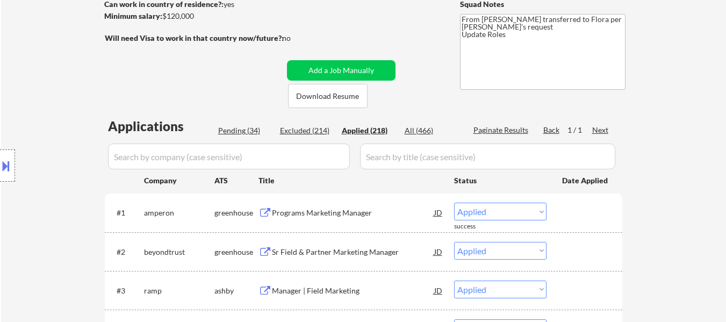
select select ""applied""
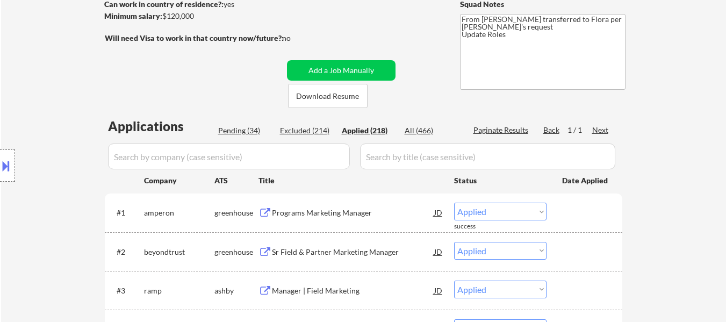
select select ""applied""
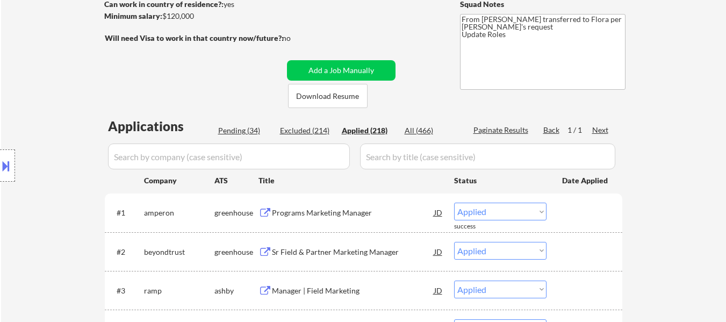
select select ""applied""
